Goal: Task Accomplishment & Management: Manage account settings

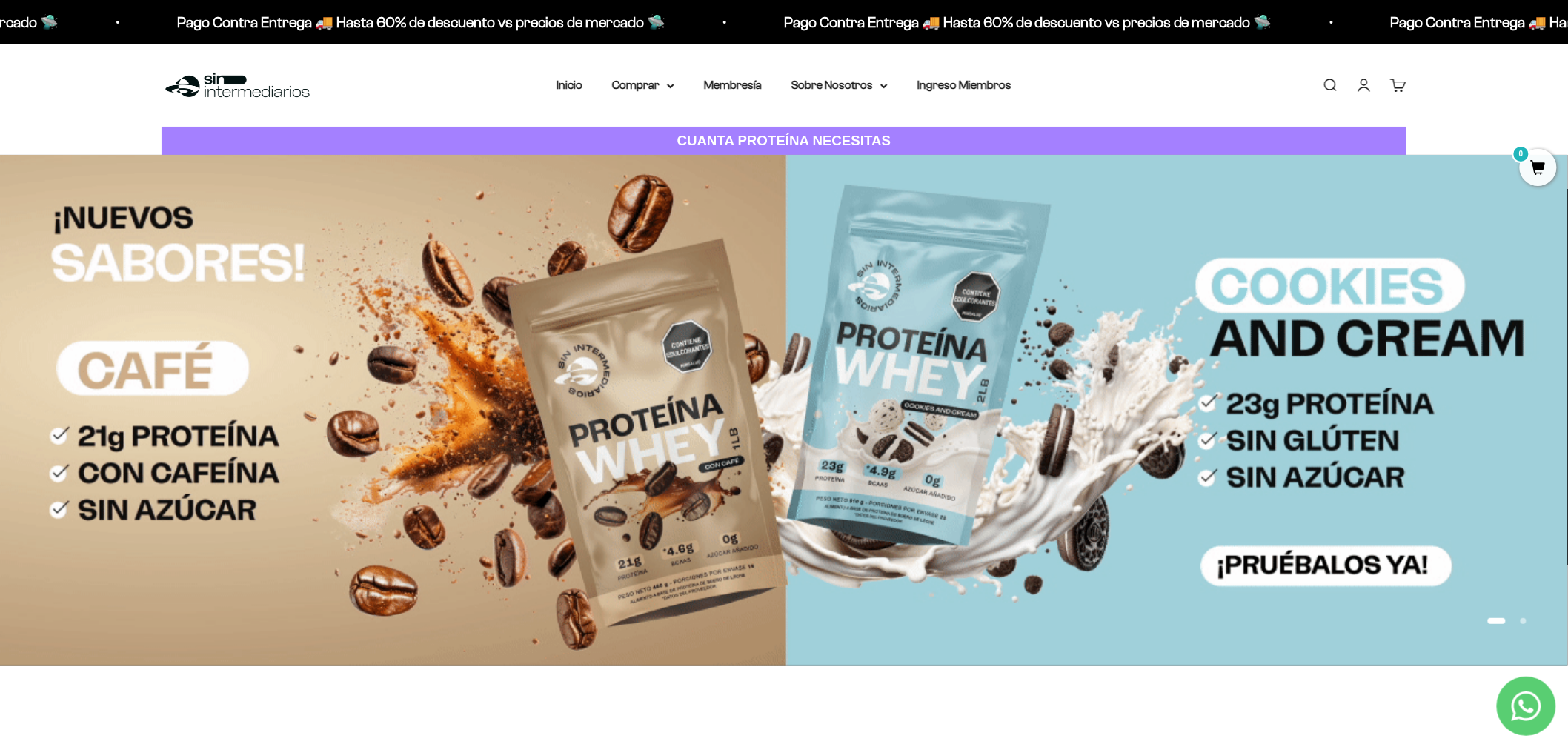
click at [1359, 79] on link "Iniciar sesión" at bounding box center [1365, 85] width 16 height 16
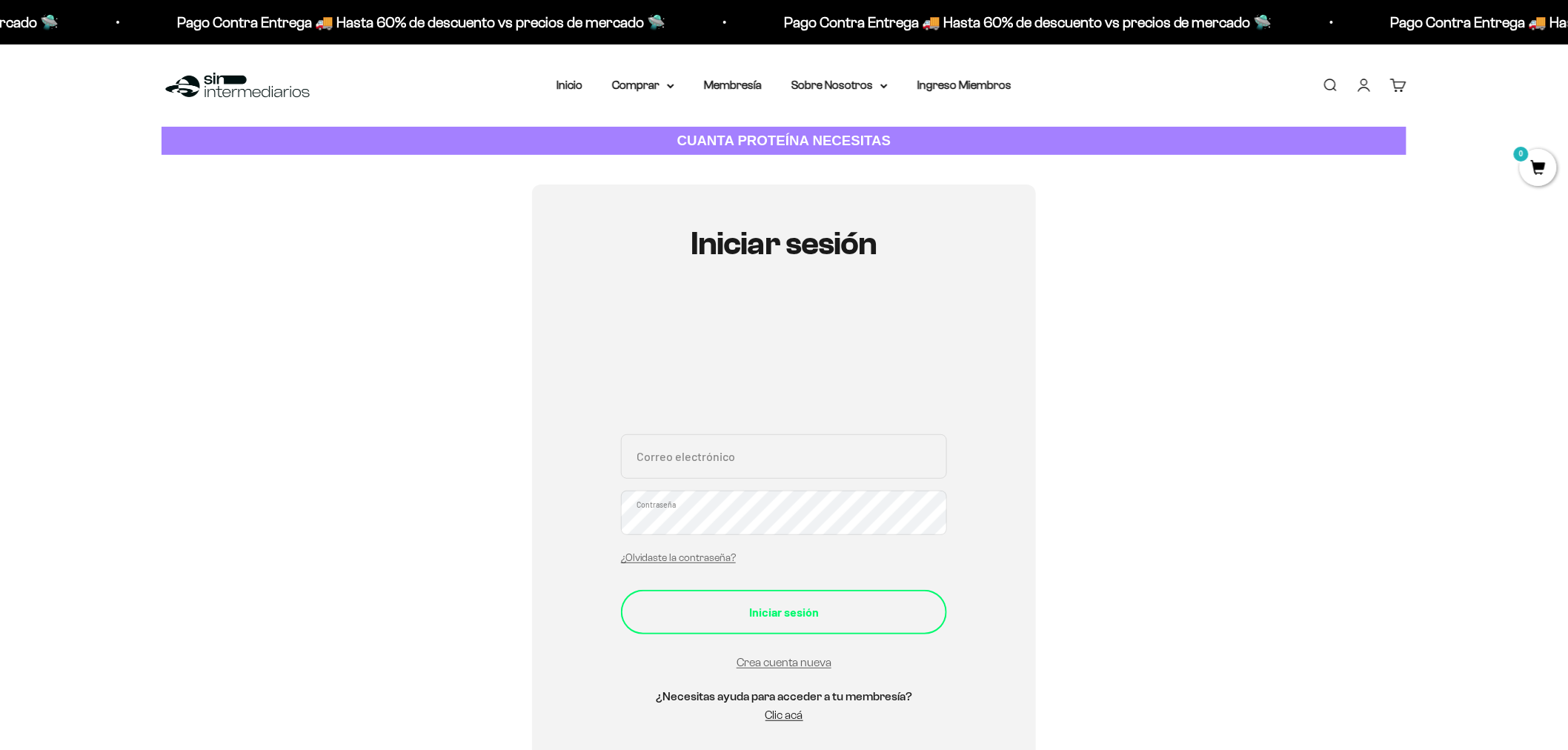
type input "cesar.maldonado88@gmail.com"
drag, startPoint x: 813, startPoint y: 602, endPoint x: 833, endPoint y: 595, distance: 21.2
click at [814, 598] on button "Iniciar sesión" at bounding box center [784, 612] width 326 height 44
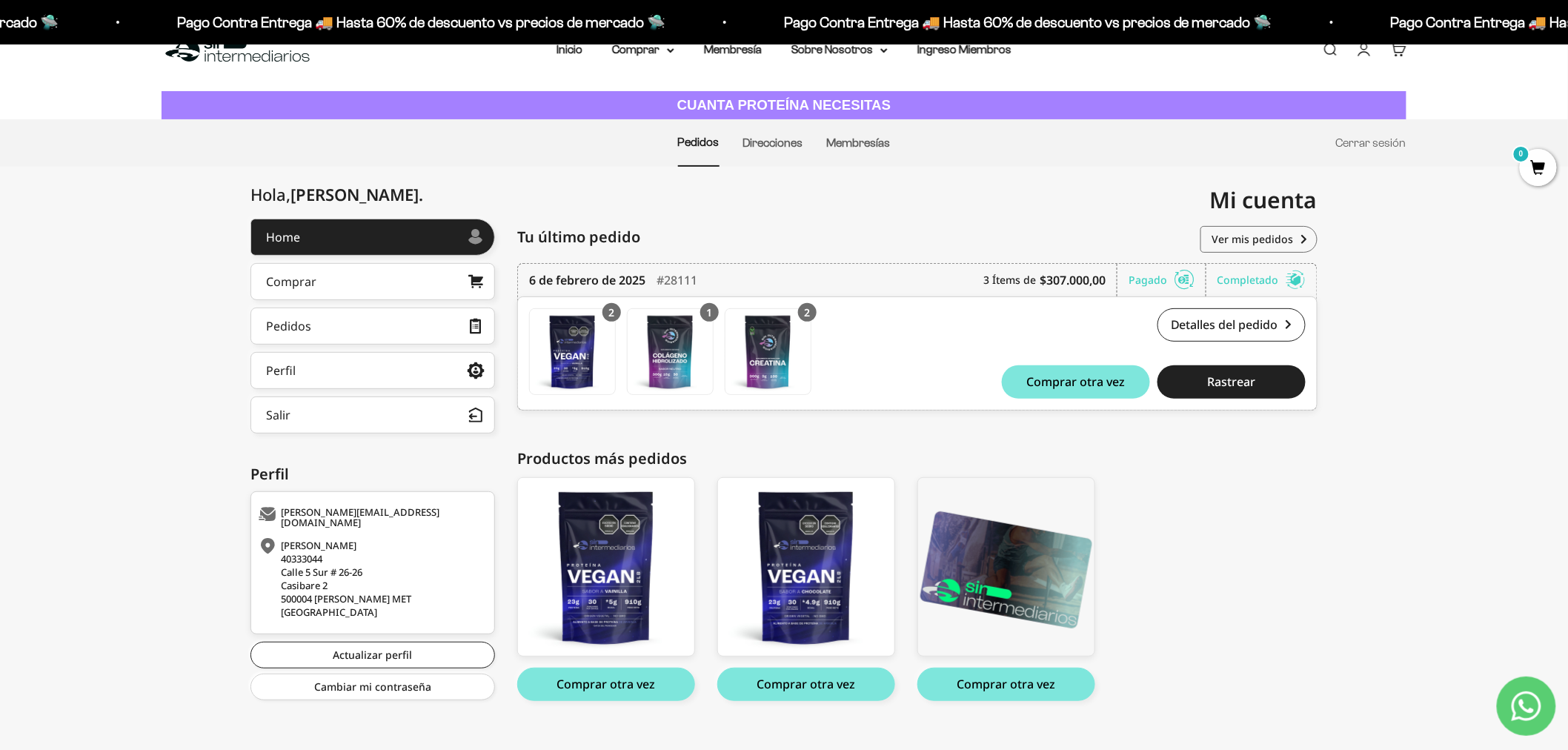
scroll to position [56, 0]
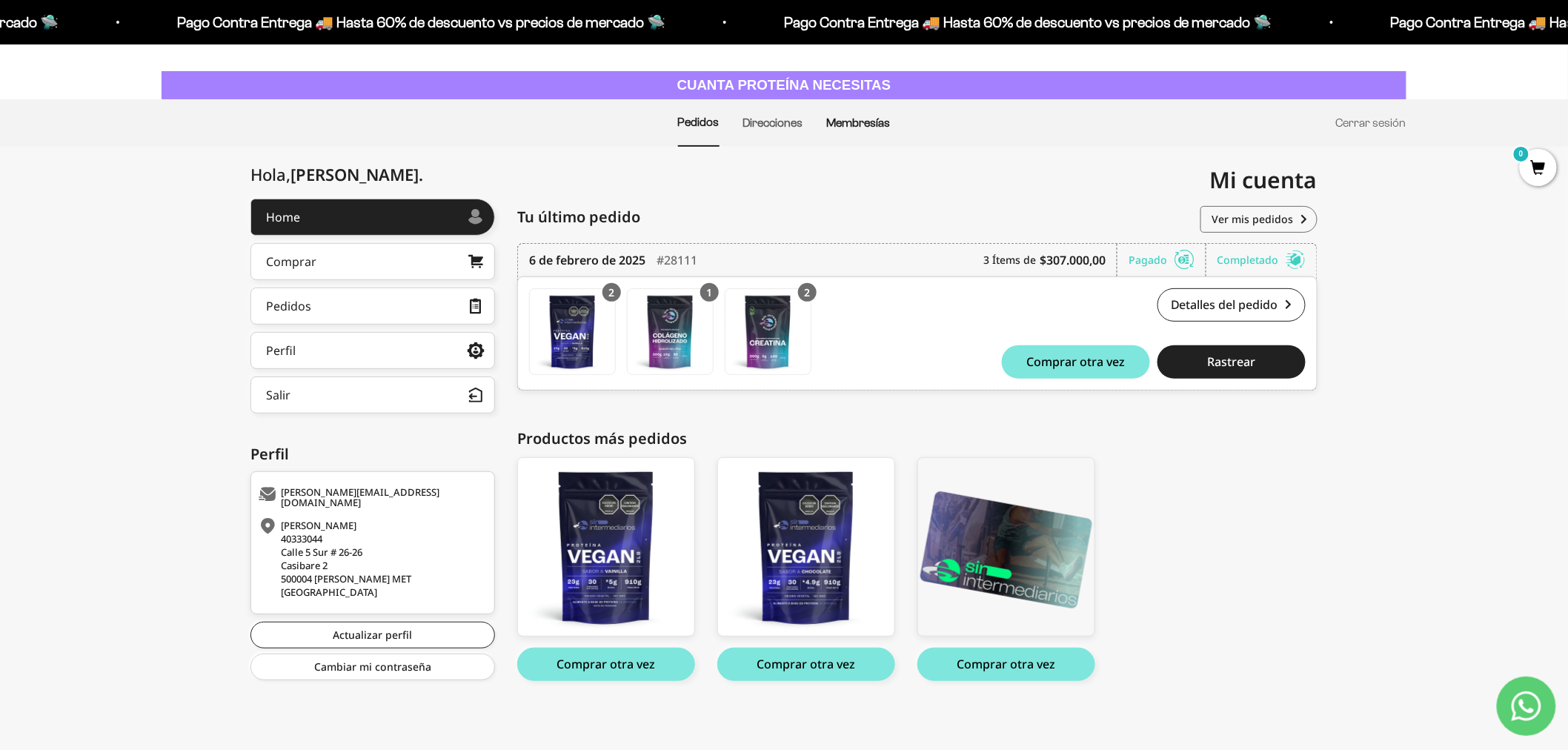
click at [831, 124] on link "Membresías" at bounding box center [859, 122] width 64 height 12
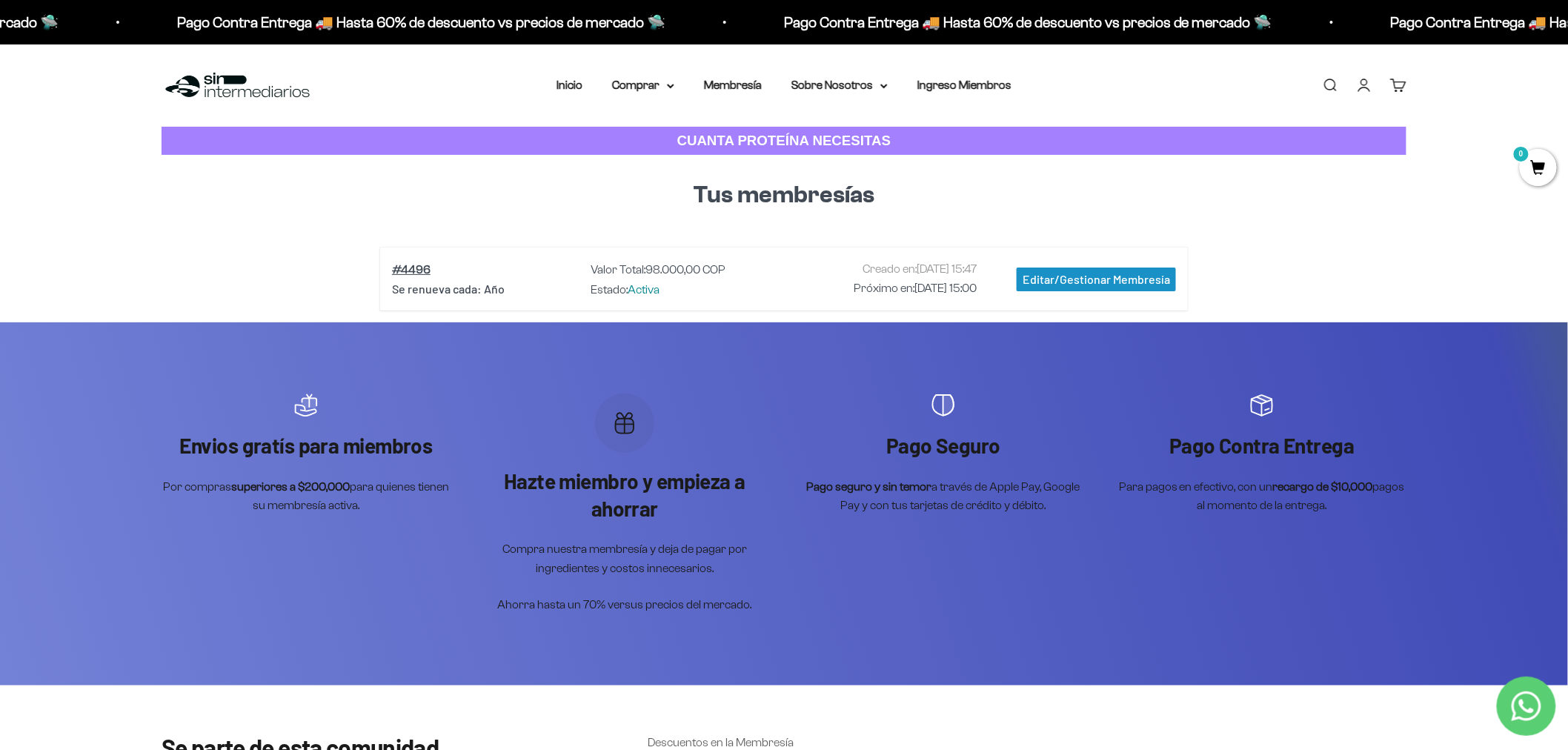
click at [1094, 277] on div "Editar/Gestionar Membresía" at bounding box center [1096, 279] width 159 height 24
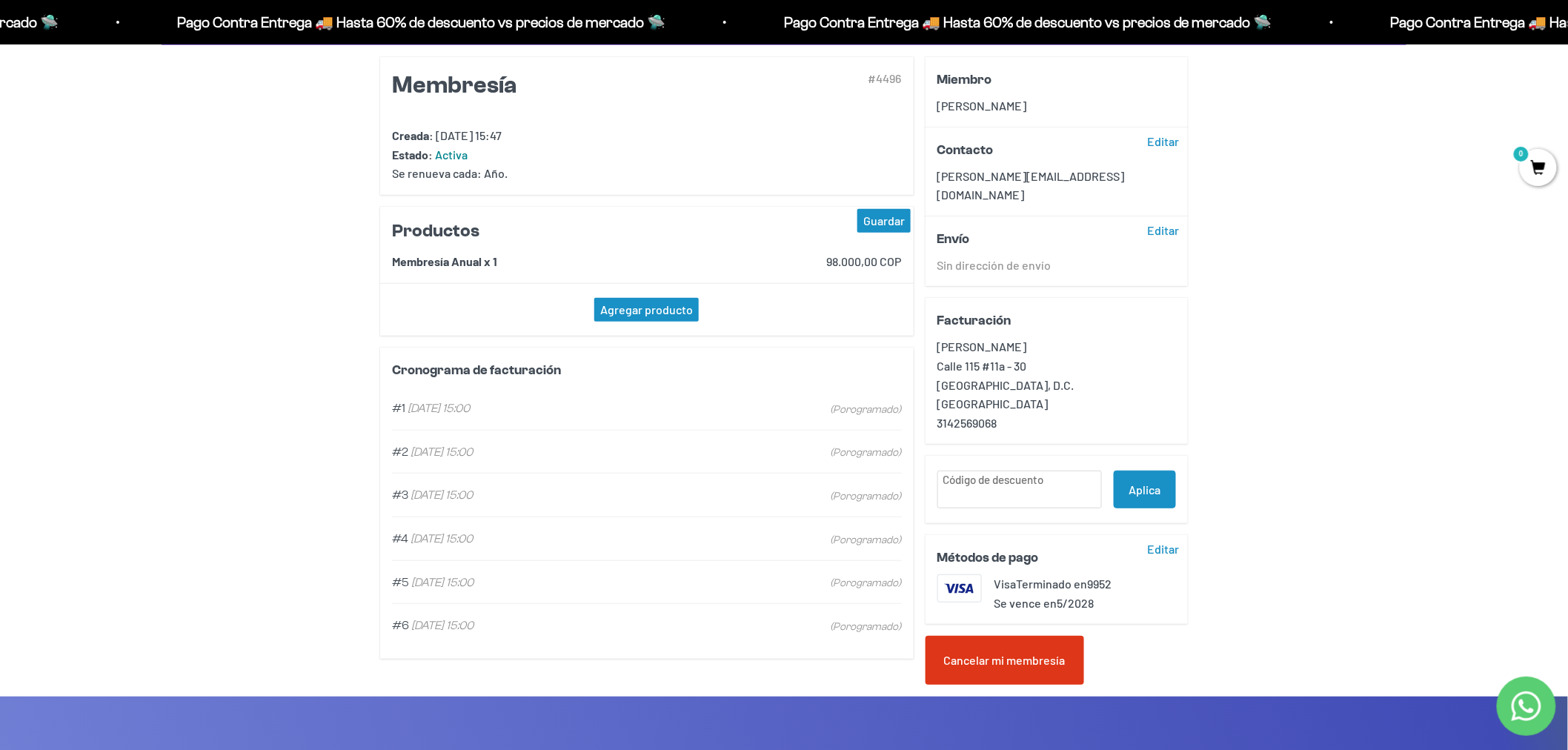
scroll to position [164, 0]
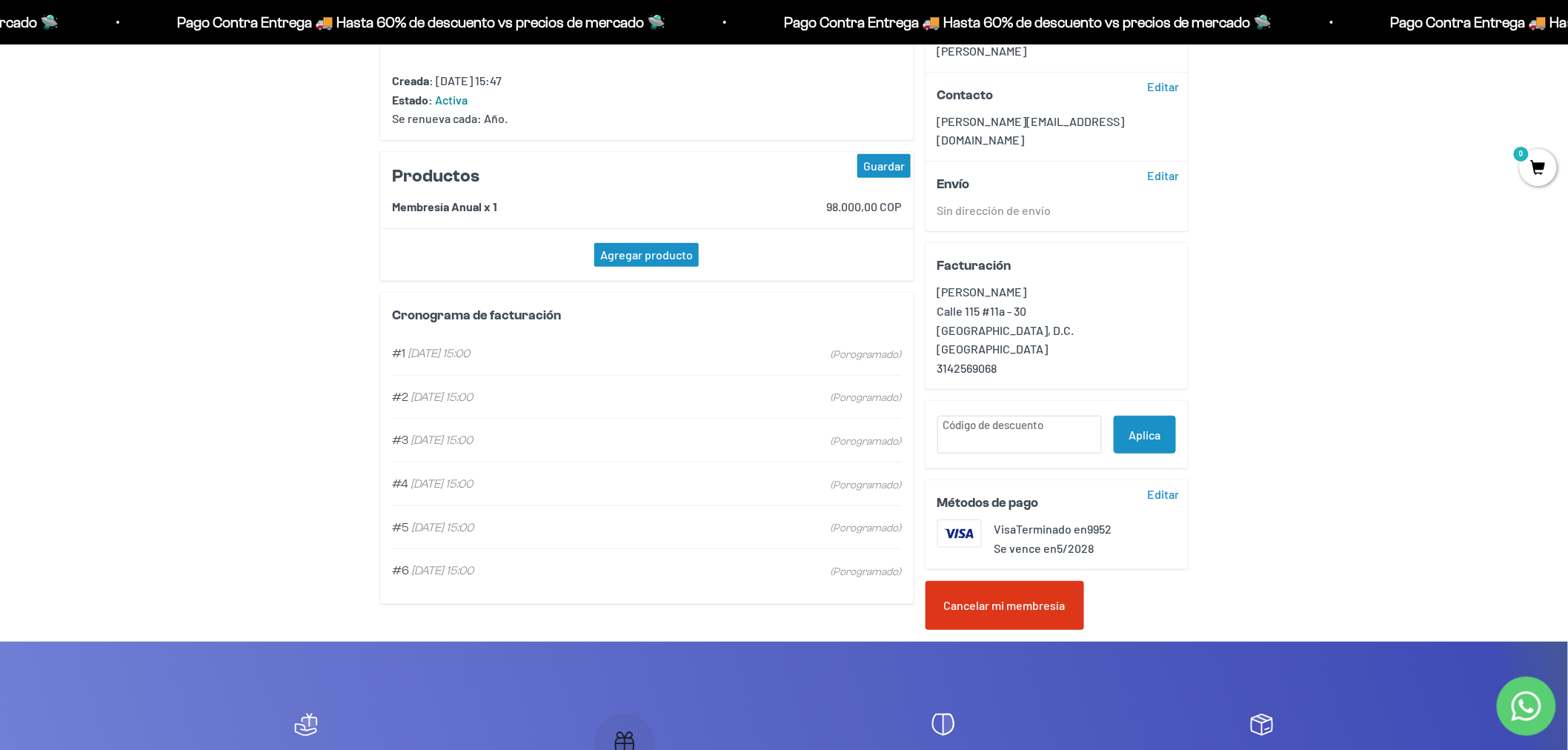
click at [1043, 582] on div "Cancelar mi membresía" at bounding box center [1005, 605] width 159 height 49
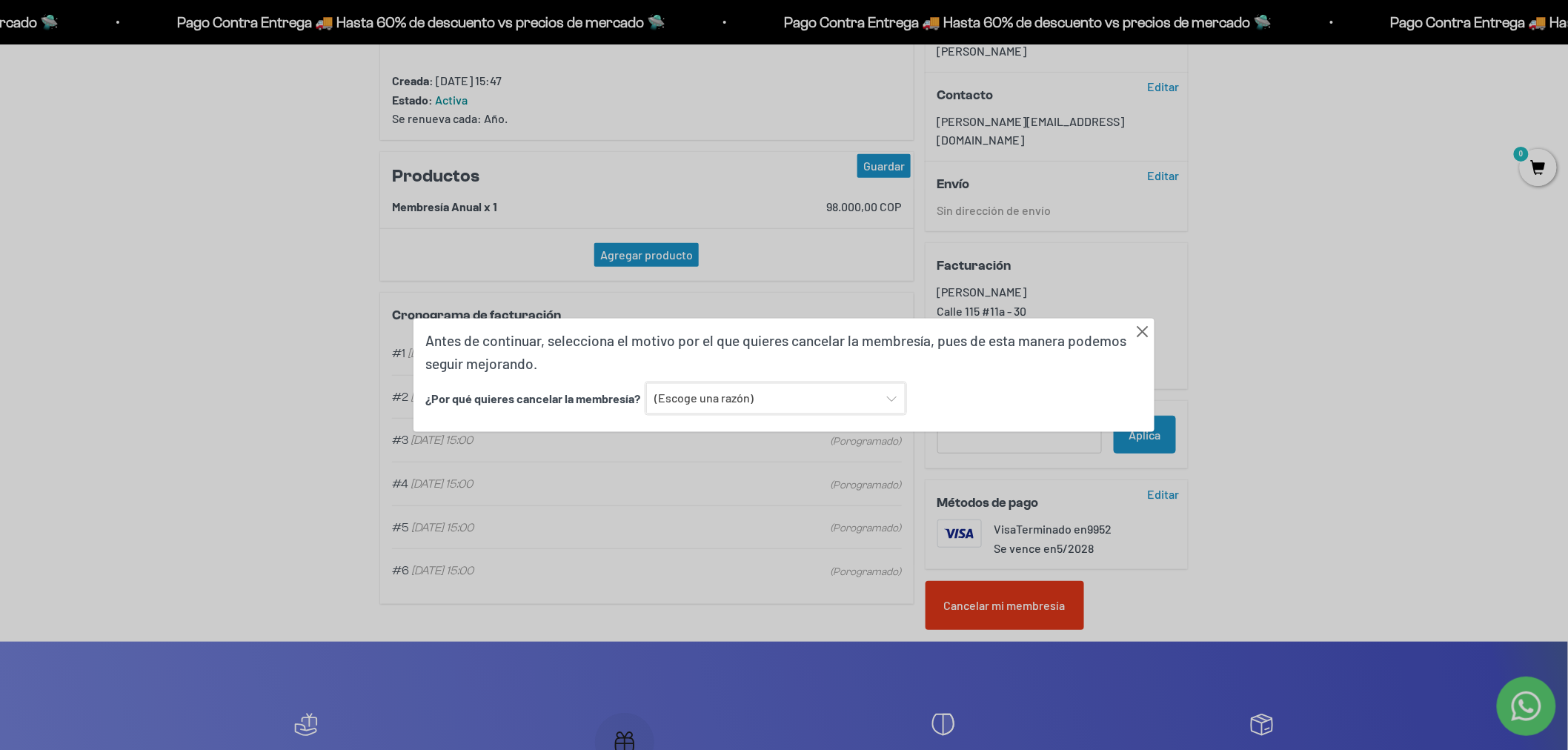
click at [738, 405] on select "(Escoge una razón) Encontré una opción con mejor sabor y variedad Encontré una …" at bounding box center [776, 399] width 259 height 31
select select "Prefiero una alimentación sin suplementos ni proteínas"
click at [646, 383] on select "(Escoge una razón) Encontré una opción con mejor sabor y variedad Encontré una …" at bounding box center [776, 399] width 259 height 31
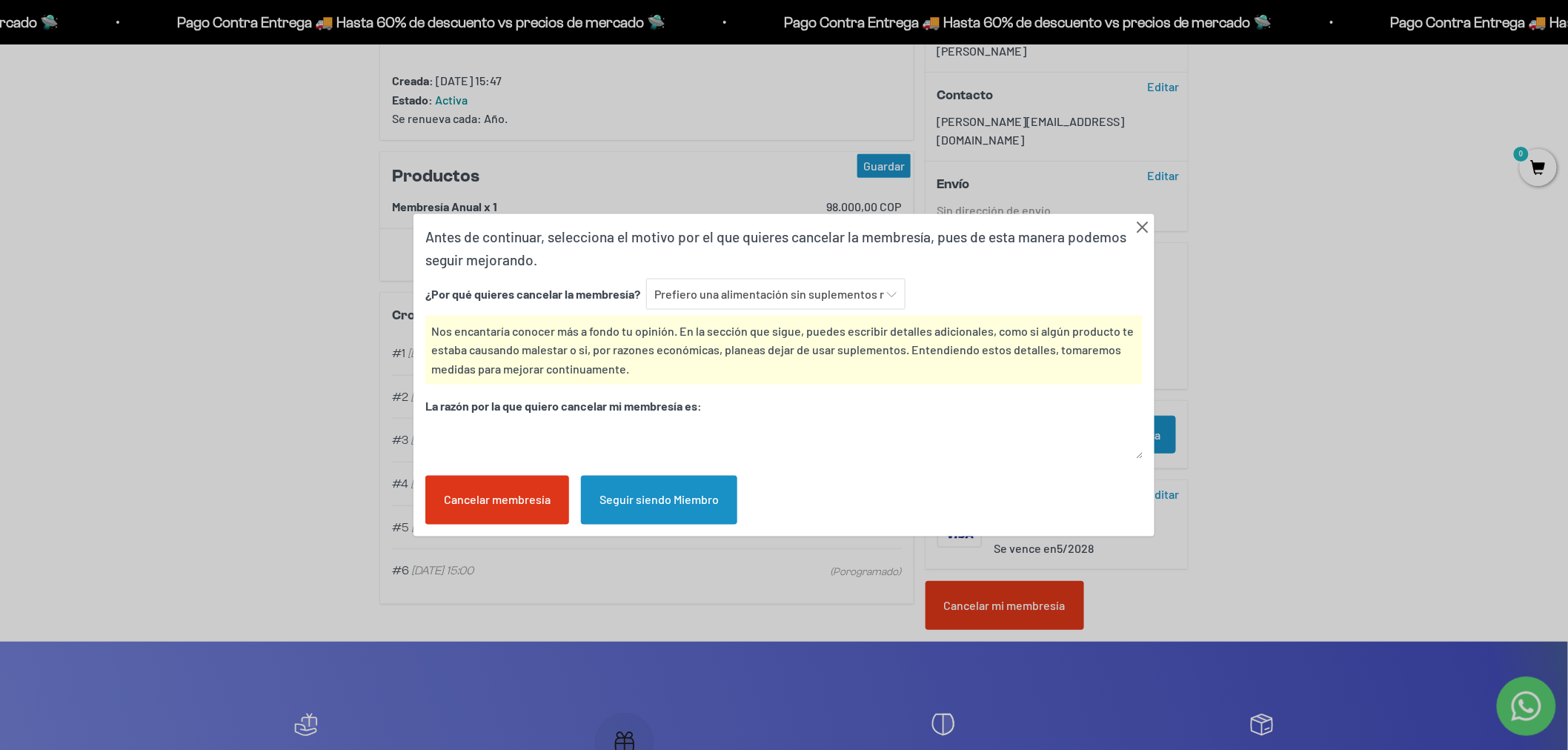
click at [484, 508] on div "Cancelar membresía" at bounding box center [497, 500] width 144 height 49
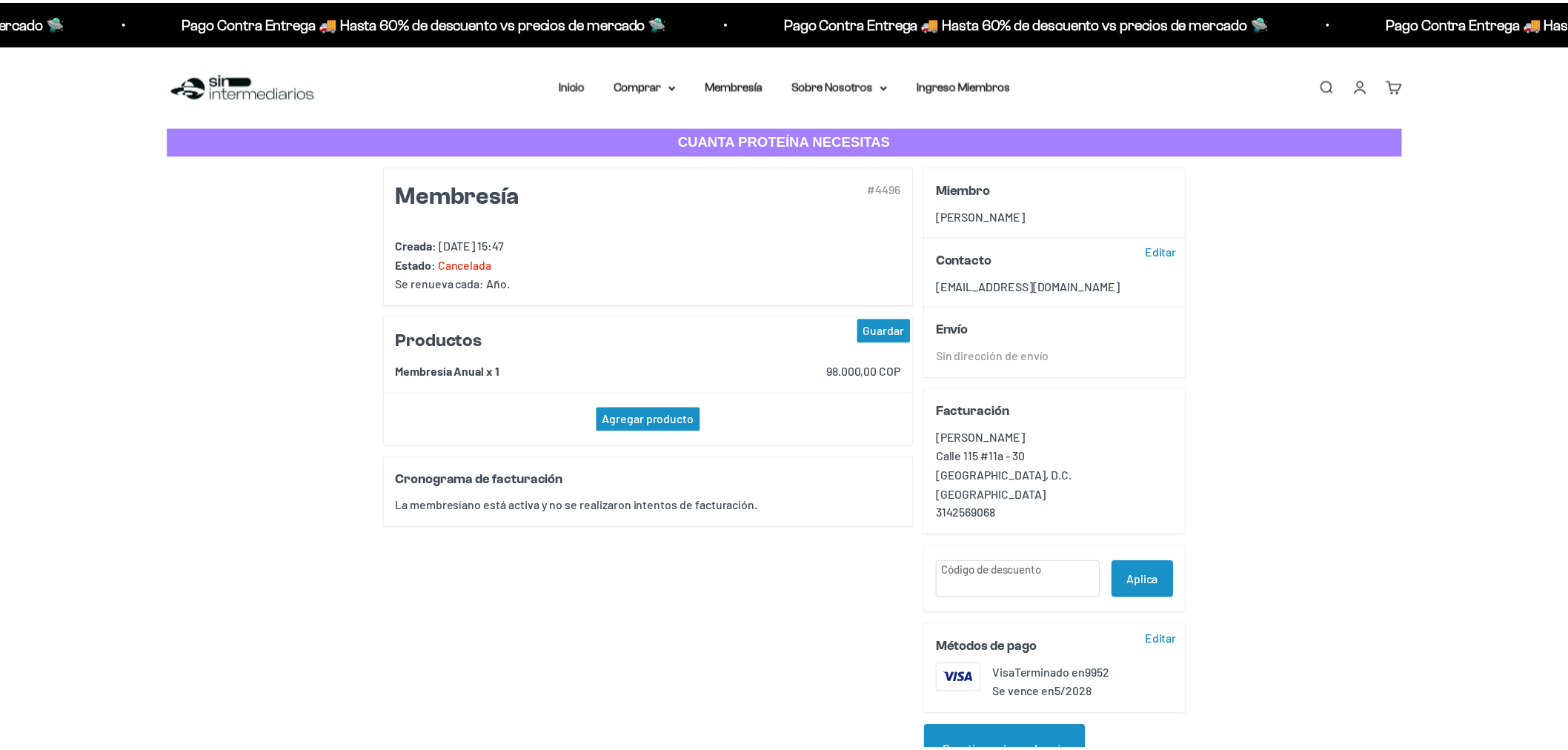
scroll to position [164, 0]
